Goal: Transaction & Acquisition: Purchase product/service

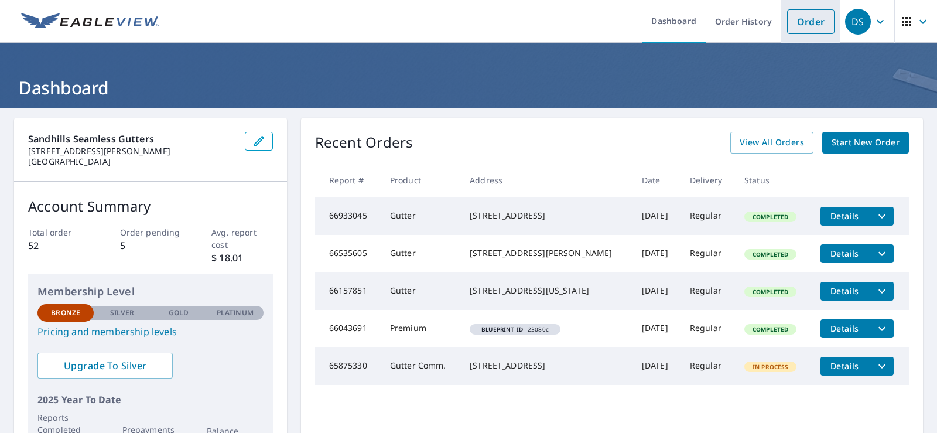
click at [805, 22] on link "Order" at bounding box center [810, 21] width 47 height 25
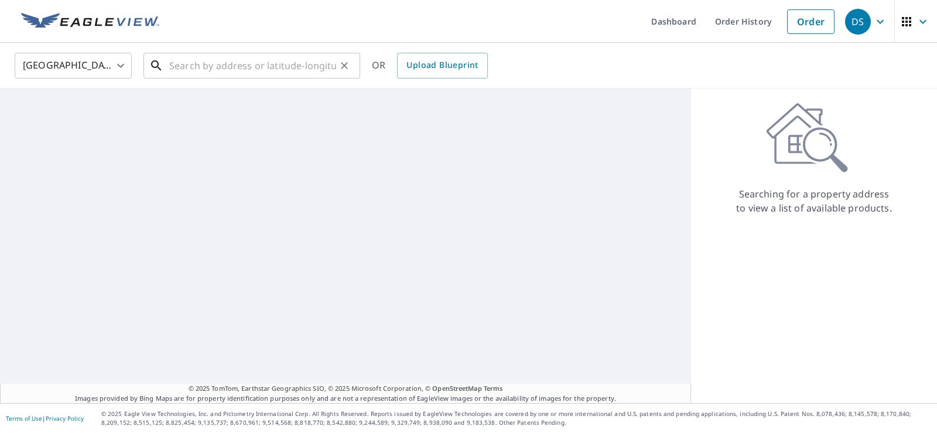
click at [212, 63] on input "text" at bounding box center [252, 65] width 167 height 33
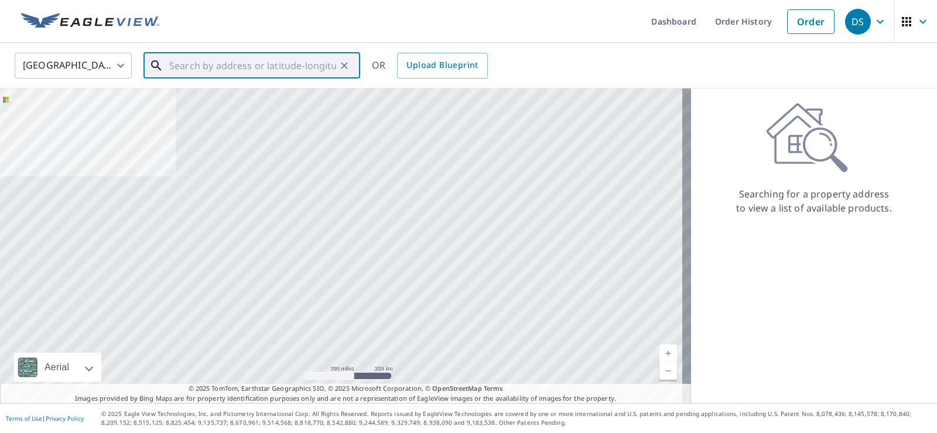
click at [226, 62] on input "text" at bounding box center [252, 65] width 167 height 33
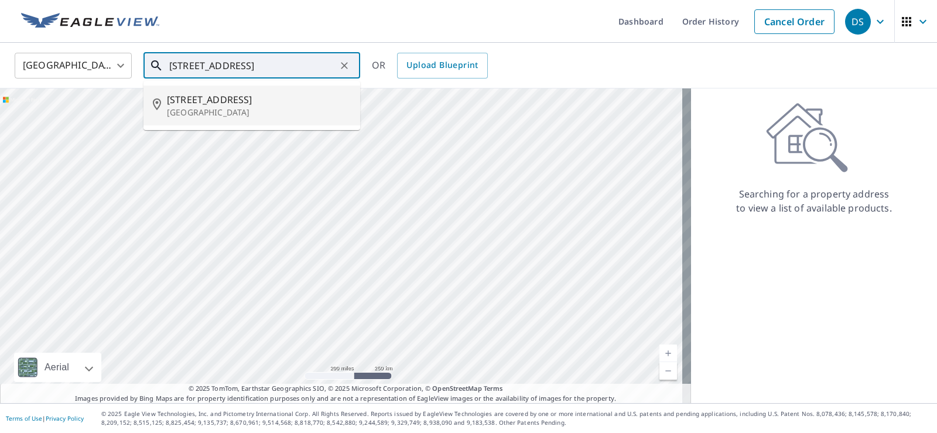
click at [203, 109] on p "[GEOGRAPHIC_DATA]" at bounding box center [259, 113] width 184 height 12
type input "[STREET_ADDRESS]"
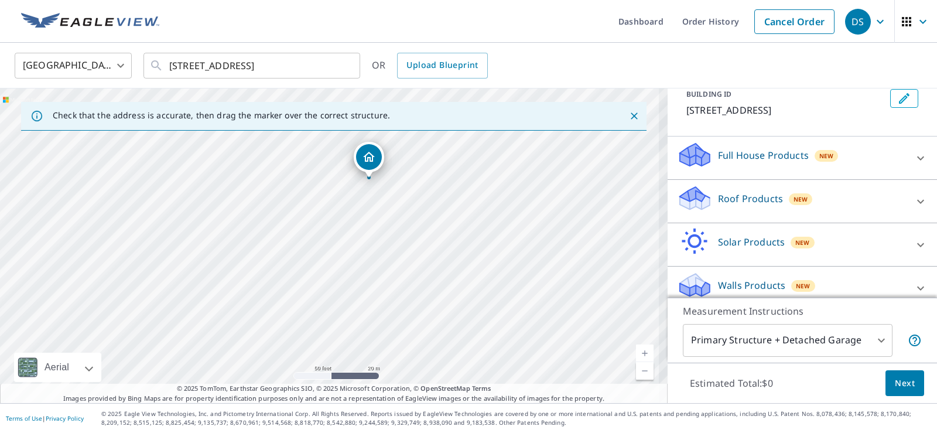
scroll to position [85, 0]
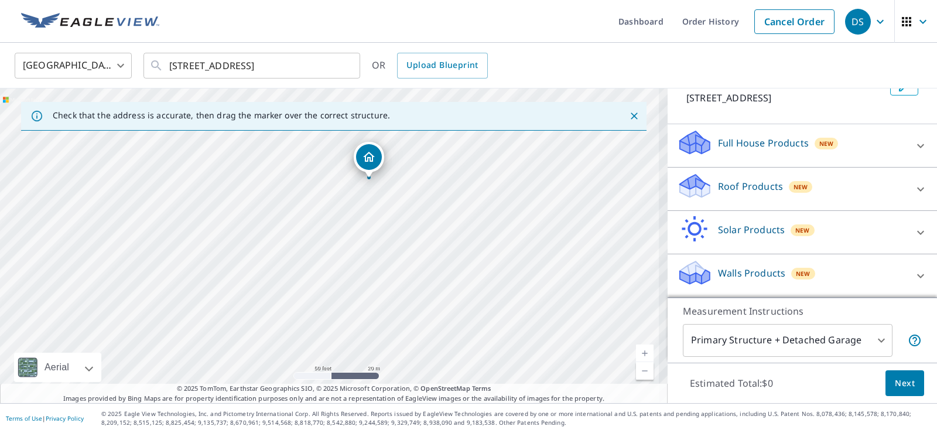
click at [731, 187] on p "Roof Products" at bounding box center [750, 186] width 65 height 14
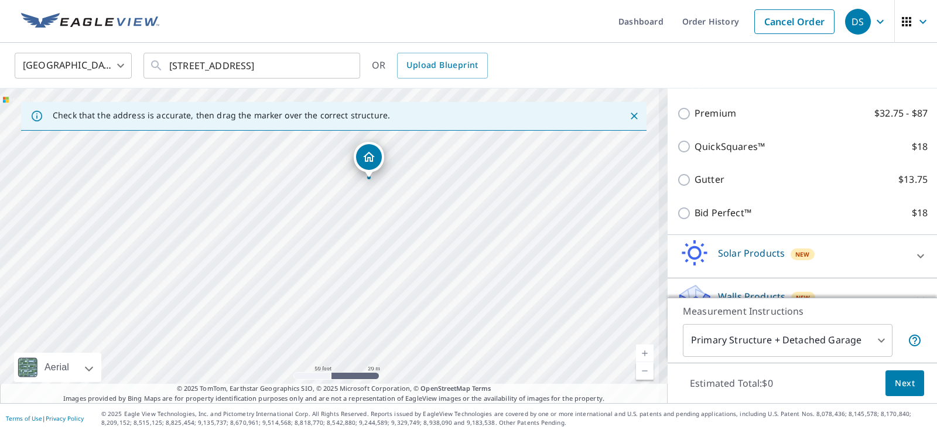
scroll to position [203, 0]
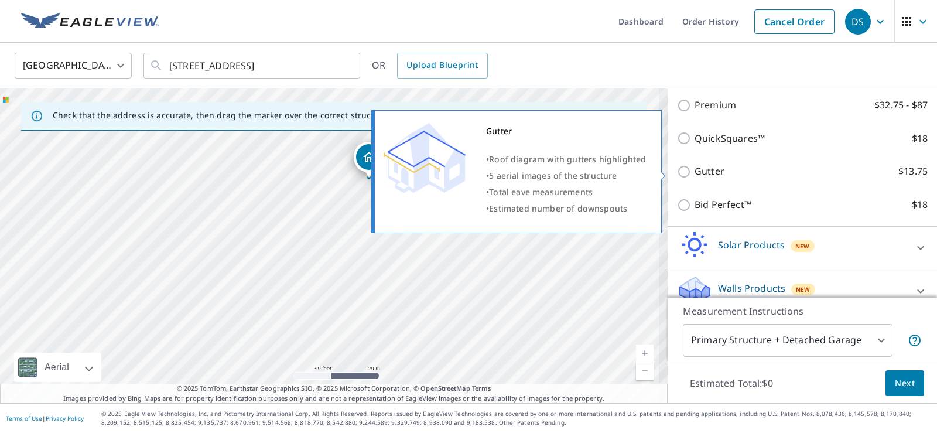
click at [677, 173] on input "Gutter $13.75" at bounding box center [686, 171] width 18 height 14
checkbox input "true"
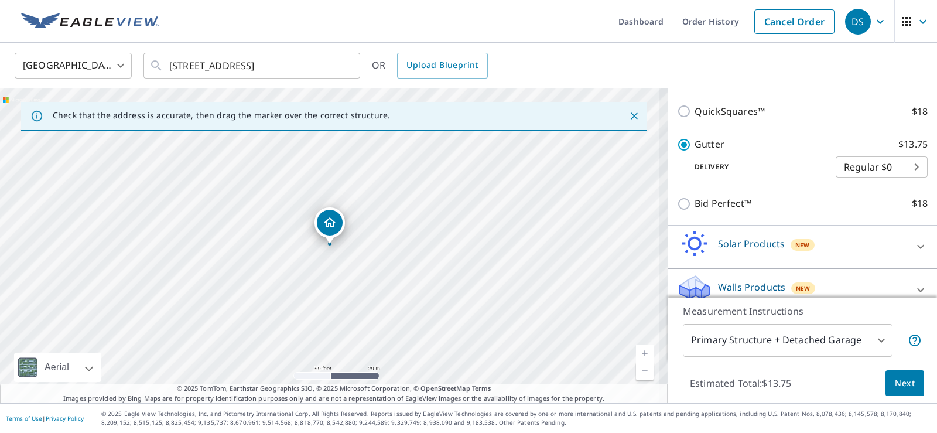
scroll to position [256, 0]
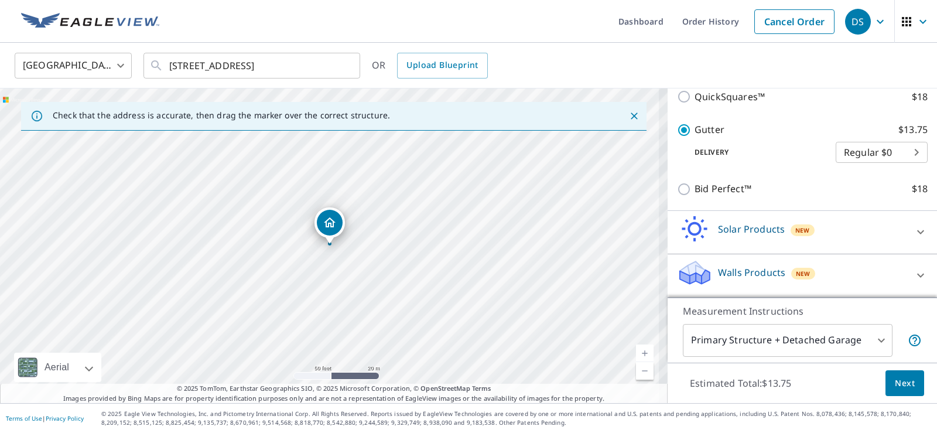
click at [897, 379] on span "Next" at bounding box center [904, 383] width 20 height 15
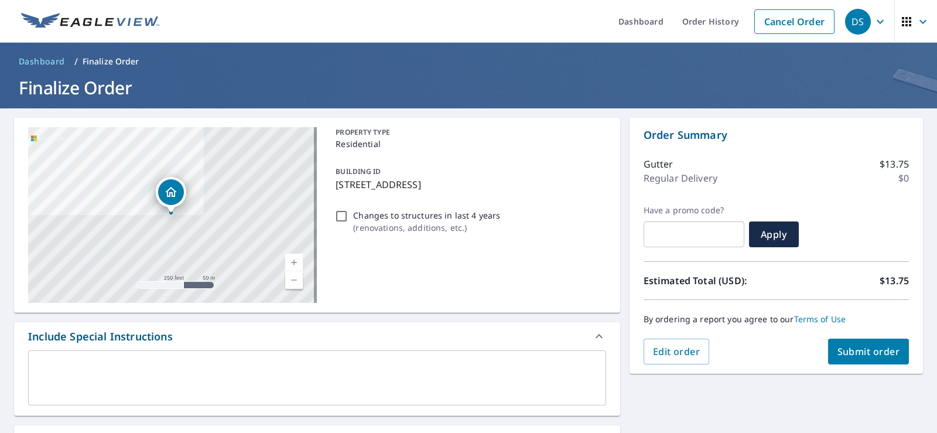
click at [844, 346] on span "Submit order" at bounding box center [868, 351] width 63 height 13
